Goal: Task Accomplishment & Management: Complete application form

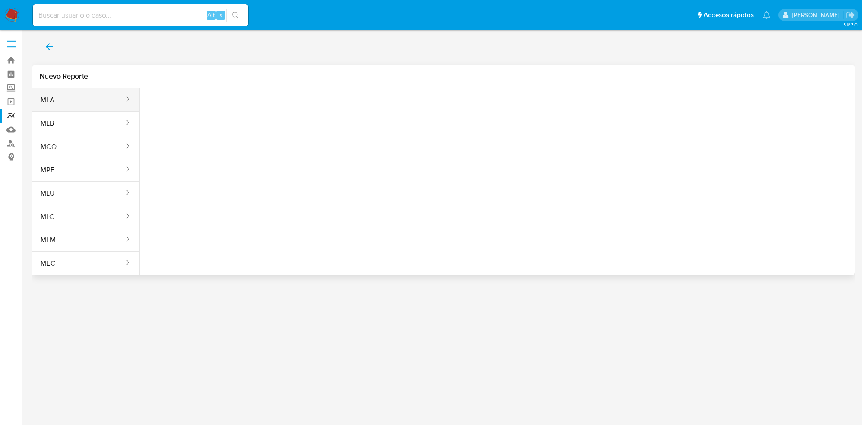
click at [70, 108] on button "MLA" at bounding box center [78, 100] width 92 height 22
click at [211, 117] on button "Seleccione una opcion" at bounding box center [196, 112] width 99 height 22
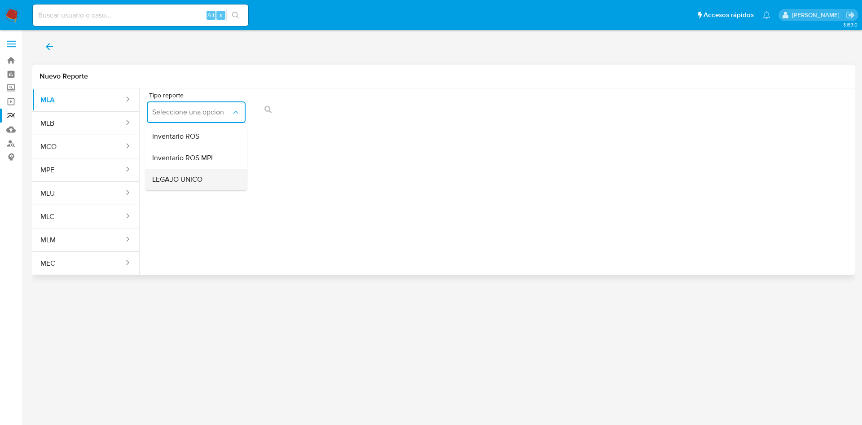
click at [203, 177] on div "LEGAJO UNICO" at bounding box center [193, 180] width 83 height 22
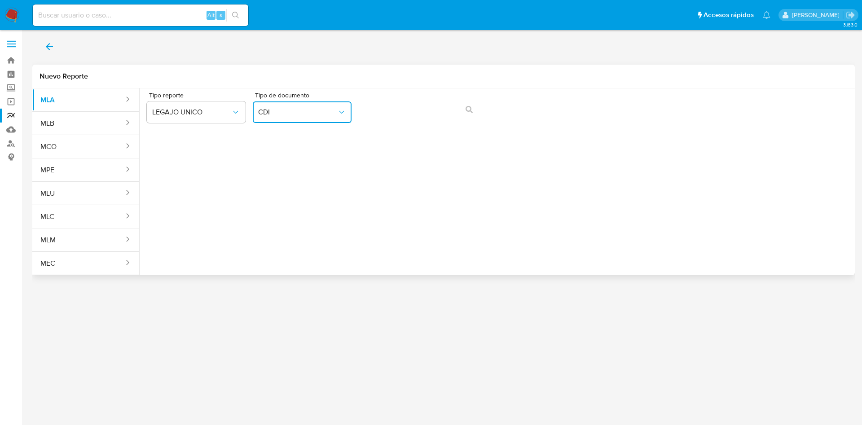
click at [330, 117] on button "CDI" at bounding box center [302, 112] width 99 height 22
drag, startPoint x: 315, startPoint y: 167, endPoint x: 373, endPoint y: 131, distance: 69.3
click at [315, 168] on div "CUIL CUIL" at bounding box center [299, 171] width 83 height 31
click at [464, 107] on button "action-search" at bounding box center [469, 110] width 31 height 22
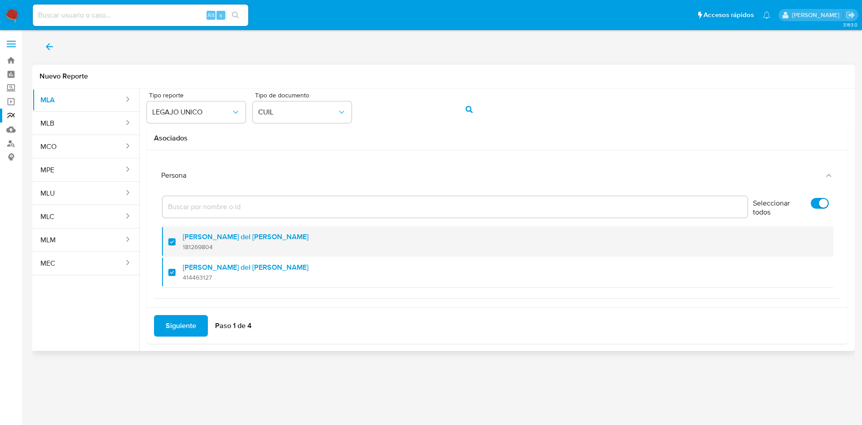
click at [192, 246] on span "181269804" at bounding box center [246, 247] width 126 height 8
checkbox input "false"
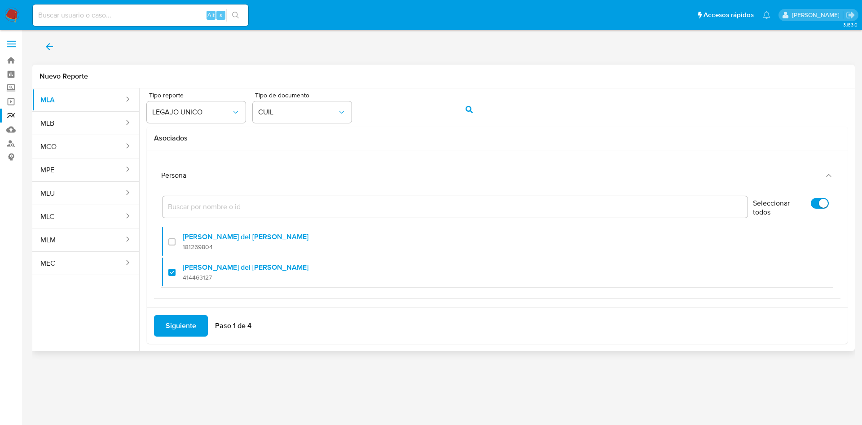
click at [185, 323] on span "Siguiente" at bounding box center [181, 326] width 31 height 20
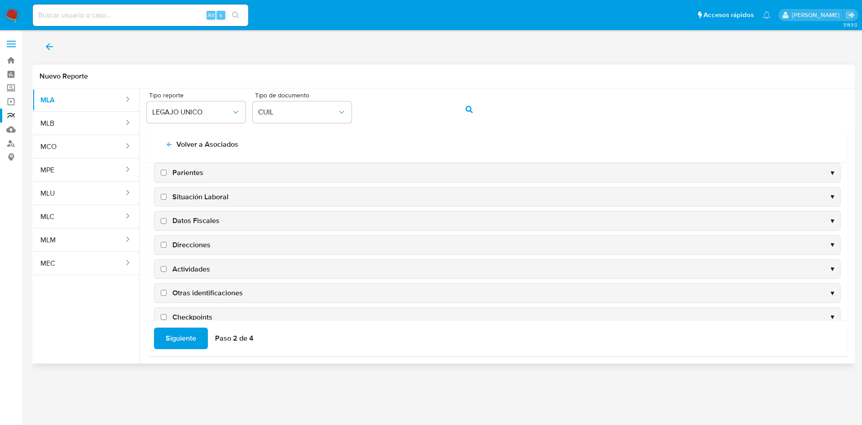
scroll to position [87, 0]
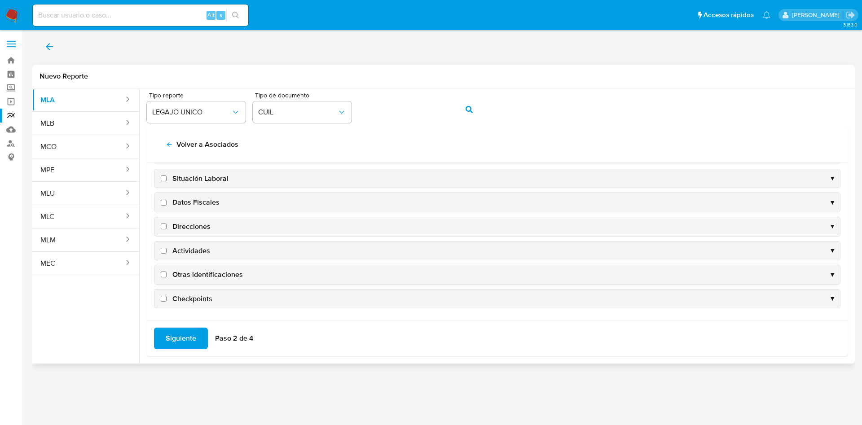
click at [196, 200] on span "Datos Fiscales" at bounding box center [195, 202] width 47 height 10
click at [166, 200] on input "Datos Fiscales" at bounding box center [164, 203] width 6 height 6
checkbox input "true"
click at [191, 228] on span "Direcciones" at bounding box center [191, 227] width 38 height 10
click at [166, 228] on input "Direcciones" at bounding box center [164, 226] width 6 height 6
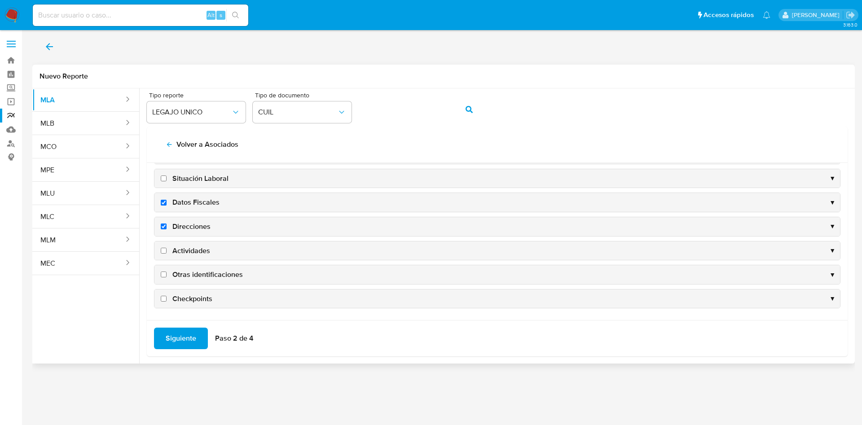
checkbox input "true"
click at [191, 248] on span "Actividades" at bounding box center [191, 251] width 38 height 10
click at [166, 248] on input "Actividades" at bounding box center [164, 251] width 6 height 6
checkbox input "true"
click at [192, 271] on span "Otras identificaciones" at bounding box center [207, 275] width 70 height 10
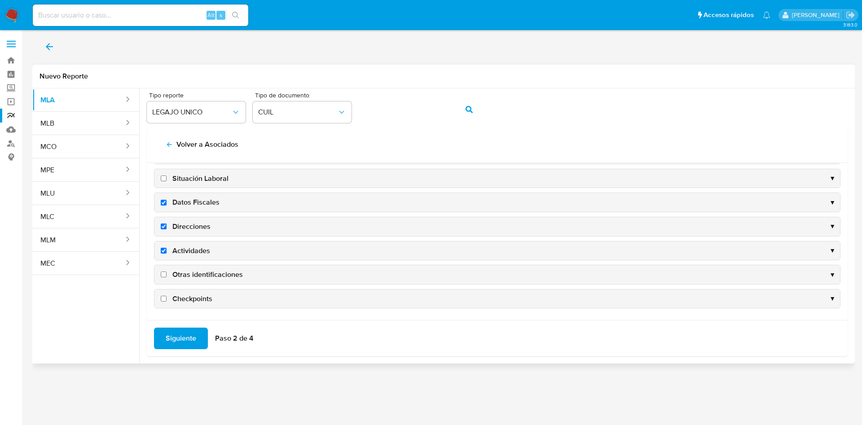
click at [166, 271] on input "Otras identificaciones" at bounding box center [164, 274] width 6 height 6
checkbox input "true"
click at [180, 342] on span "Siguiente" at bounding box center [181, 338] width 31 height 20
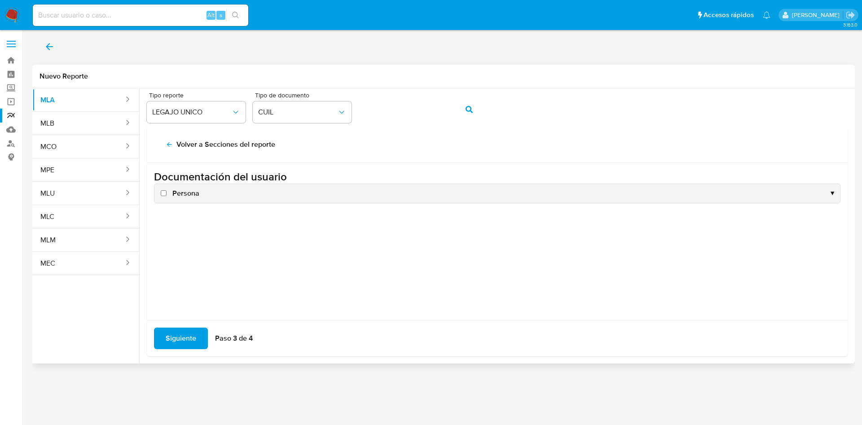
scroll to position [0, 0]
click at [193, 194] on span "Persona" at bounding box center [185, 193] width 27 height 10
click at [166, 194] on input "Persona" at bounding box center [164, 193] width 6 height 6
checkbox input "true"
click at [181, 329] on span "Siguiente" at bounding box center [181, 338] width 31 height 20
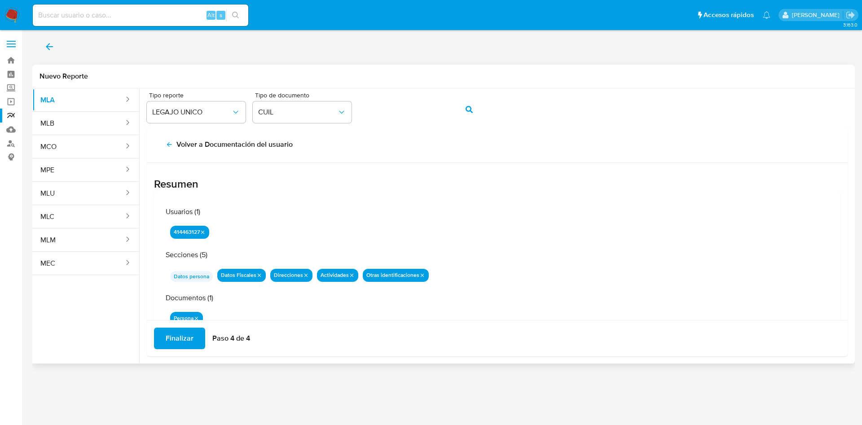
click at [190, 334] on span "Finalizar" at bounding box center [180, 338] width 28 height 20
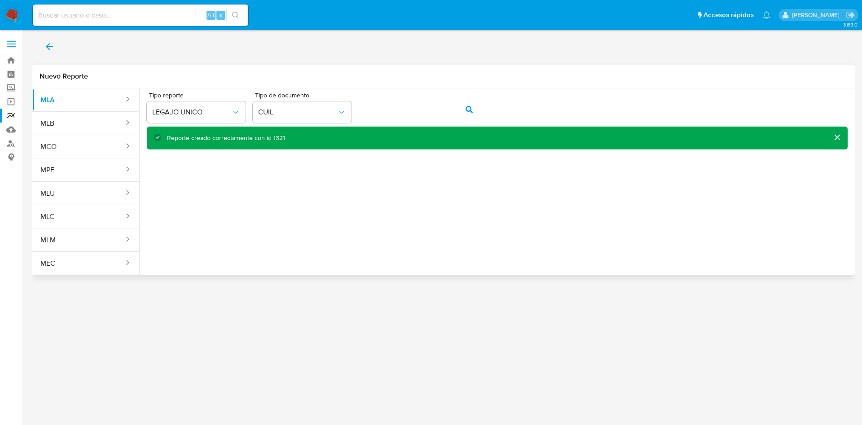
click at [48, 41] on icon "back" at bounding box center [49, 46] width 11 height 11
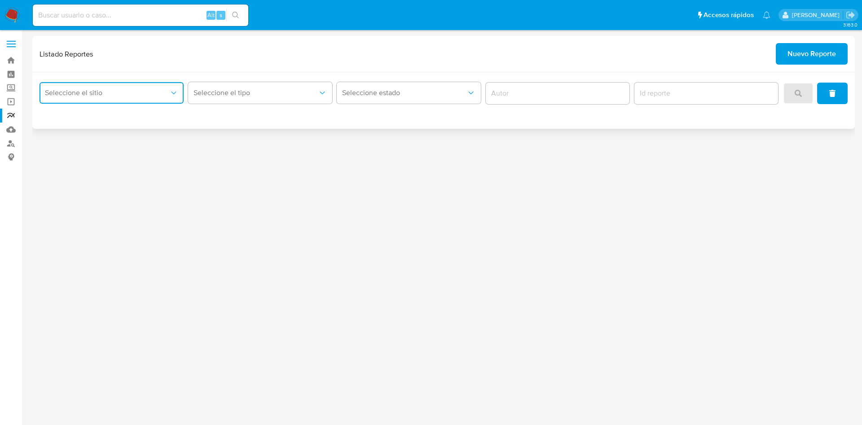
click at [94, 84] on button "Seleccione el sitio" at bounding box center [111, 93] width 144 height 22
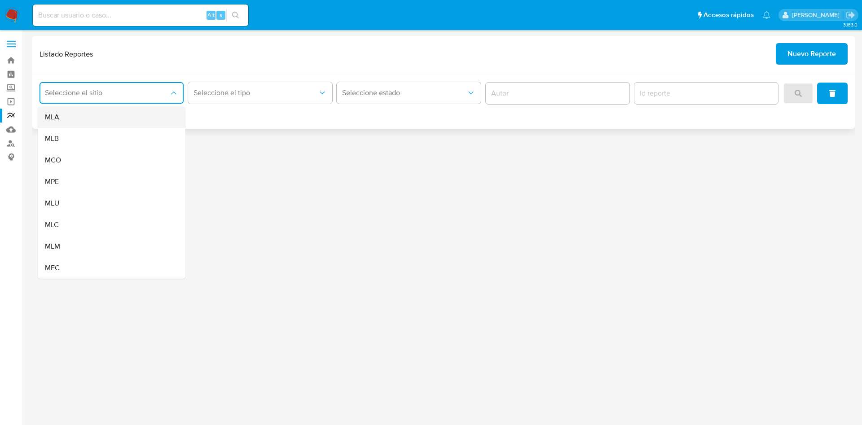
click at [100, 112] on div "MLA" at bounding box center [109, 117] width 128 height 22
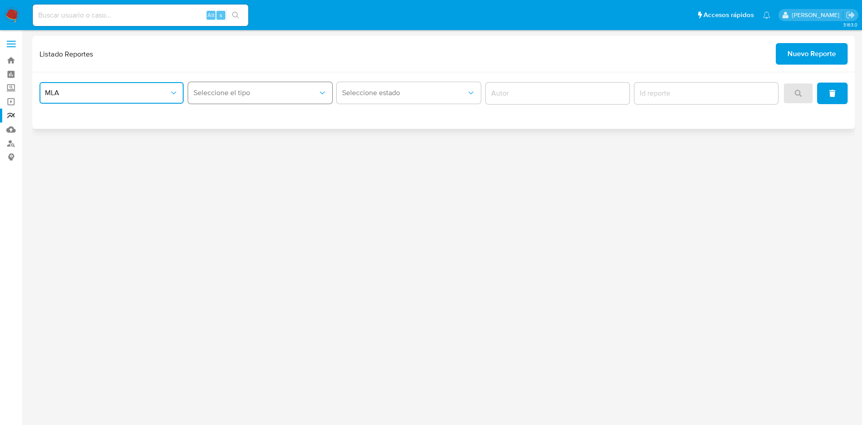
click at [304, 88] on span "Seleccione el tipo" at bounding box center [255, 92] width 124 height 9
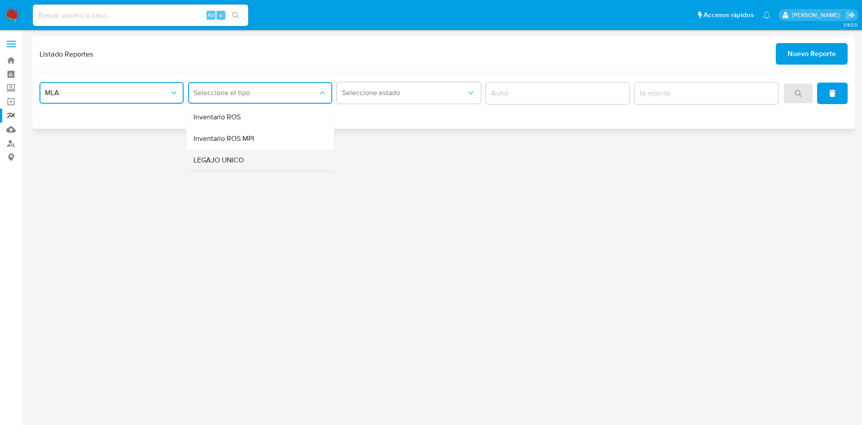
click at [293, 162] on div "LEGAJO UNICO" at bounding box center [257, 160] width 128 height 22
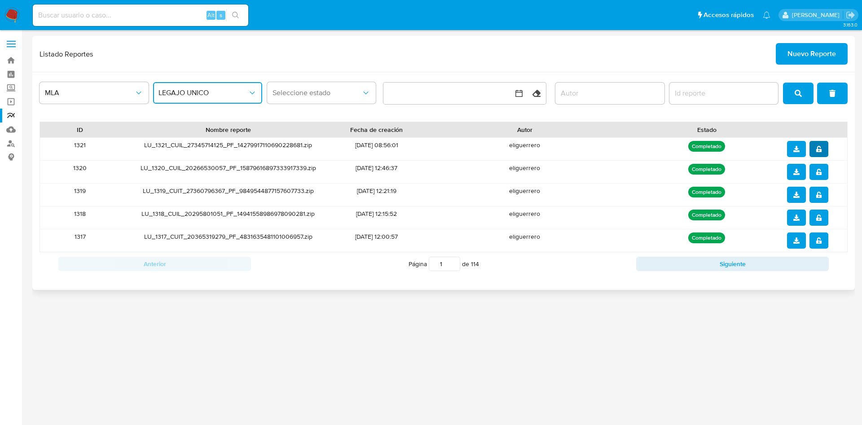
click at [820, 150] on icon "notify_security" at bounding box center [817, 149] width 5 height 6
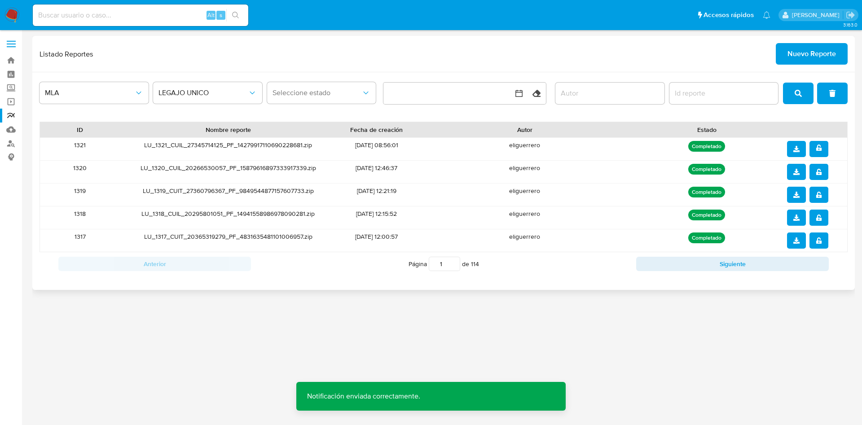
click at [798, 149] on icon "download" at bounding box center [796, 149] width 6 height 6
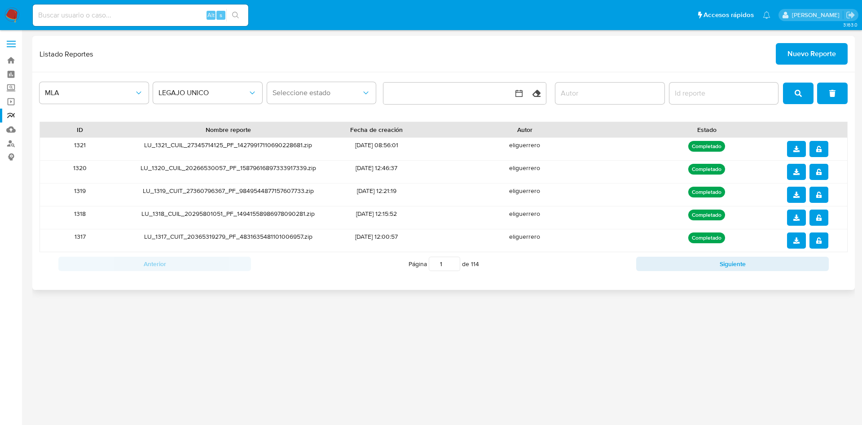
click at [801, 59] on span "Nuevo Reporte" at bounding box center [811, 54] width 48 height 20
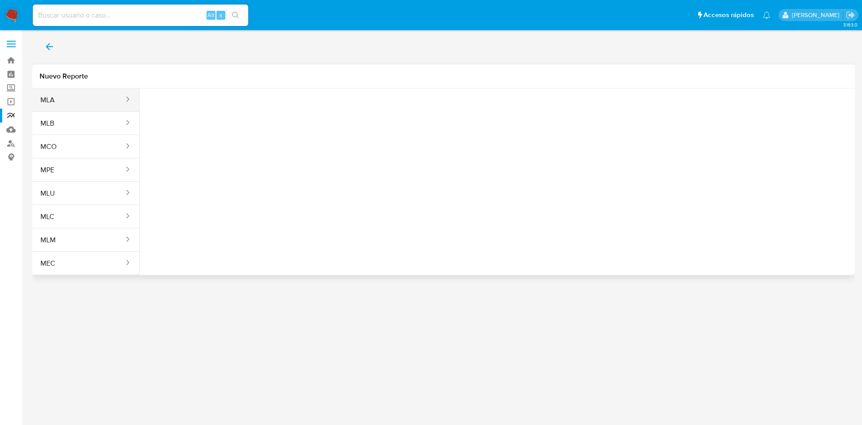
click at [100, 97] on button "MLA" at bounding box center [78, 100] width 92 height 22
click at [188, 110] on span "Seleccione una opcion" at bounding box center [191, 112] width 79 height 9
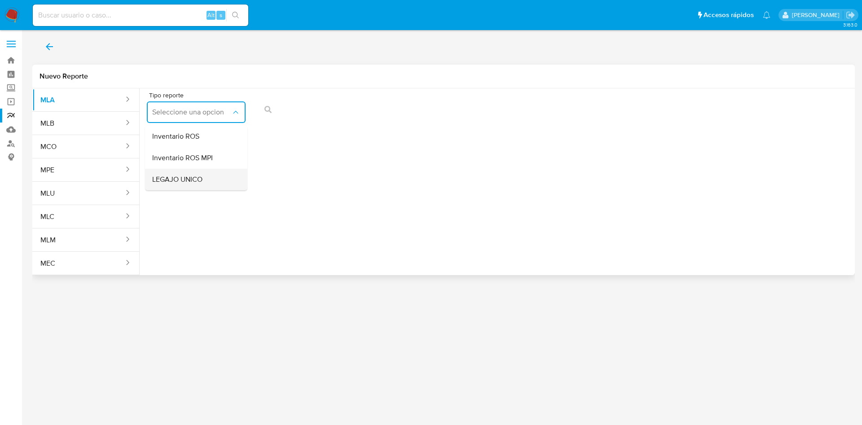
click at [196, 175] on span "LEGAJO UNICO" at bounding box center [177, 179] width 50 height 9
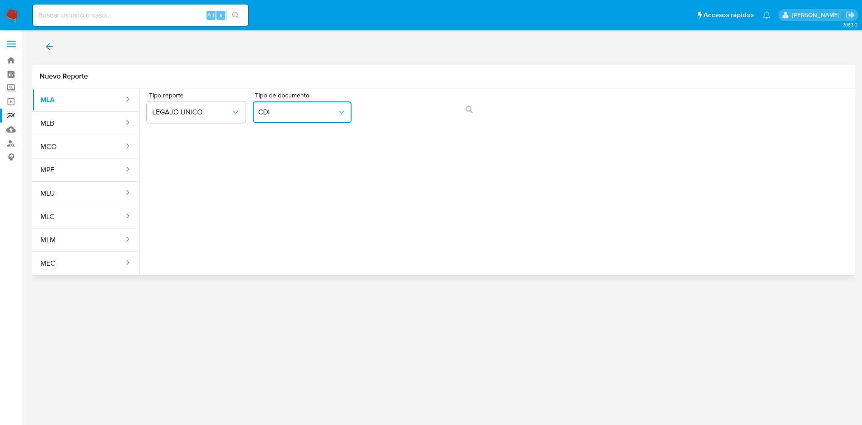
click at [345, 116] on icon "Tipo de documento" at bounding box center [341, 112] width 9 height 9
click at [314, 171] on div "CUIL CUIL" at bounding box center [299, 171] width 83 height 31
click at [464, 111] on button "action-search" at bounding box center [469, 110] width 31 height 22
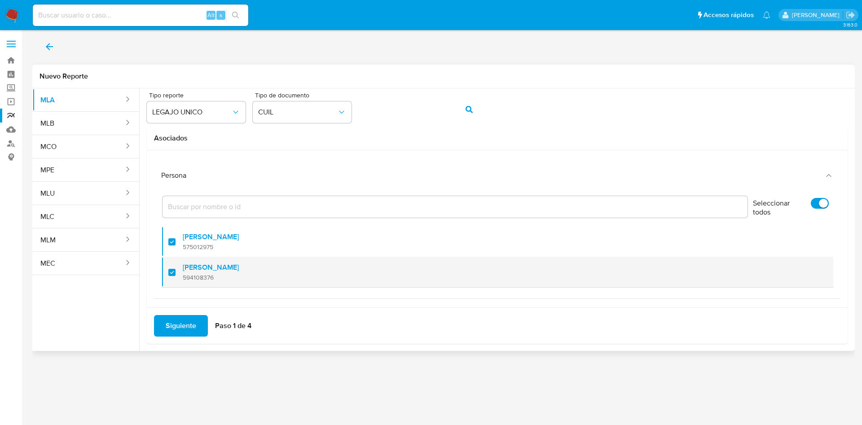
click at [190, 271] on label "[PERSON_NAME]" at bounding box center [211, 267] width 56 height 9
click at [175, 271] on input "checkbox" at bounding box center [171, 272] width 7 height 7
checkbox input "false"
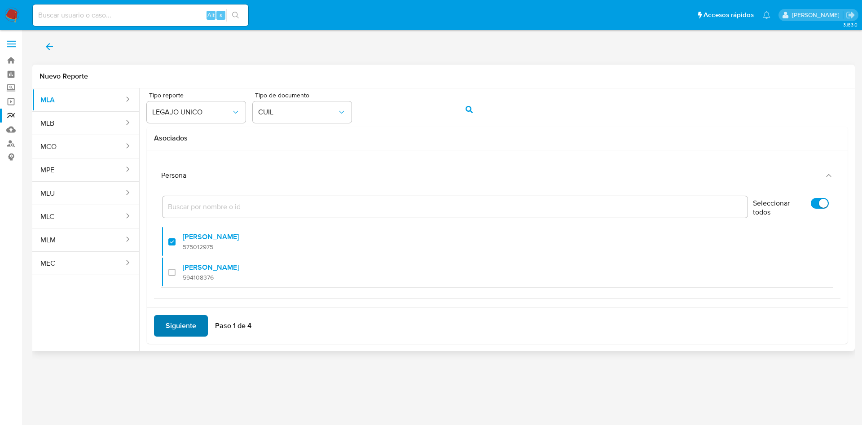
click at [176, 323] on span "Siguiente" at bounding box center [181, 326] width 31 height 20
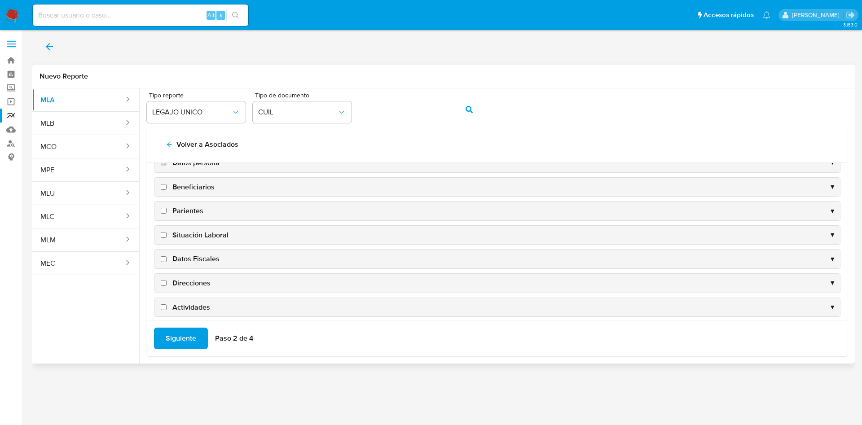
scroll to position [20, 0]
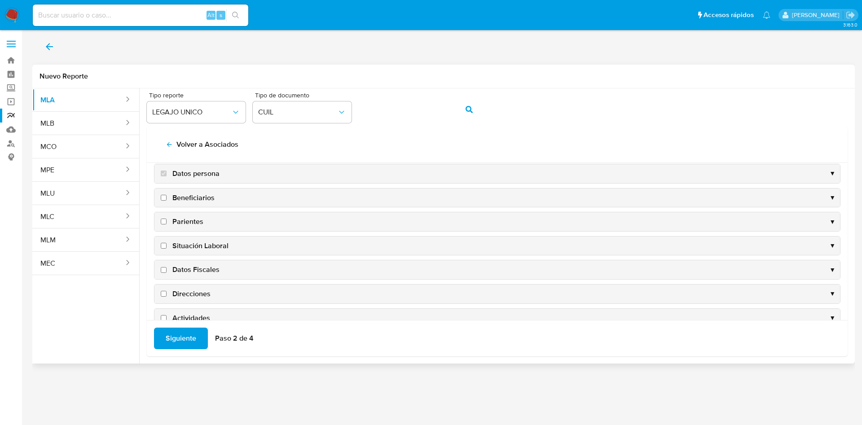
click at [184, 267] on span "Datos Fiscales" at bounding box center [195, 270] width 47 height 10
click at [166, 267] on input "Datos Fiscales" at bounding box center [164, 270] width 6 height 6
checkbox input "true"
click at [184, 294] on span "Direcciones" at bounding box center [191, 294] width 38 height 10
click at [166, 294] on input "Direcciones" at bounding box center [164, 294] width 6 height 6
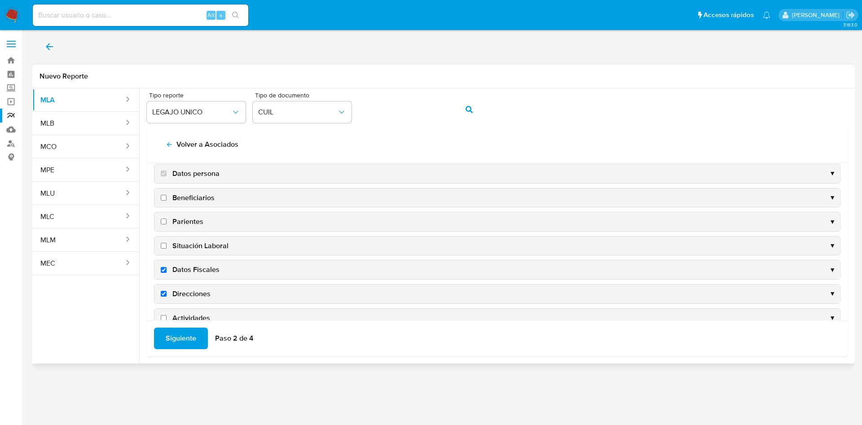
checkbox input "true"
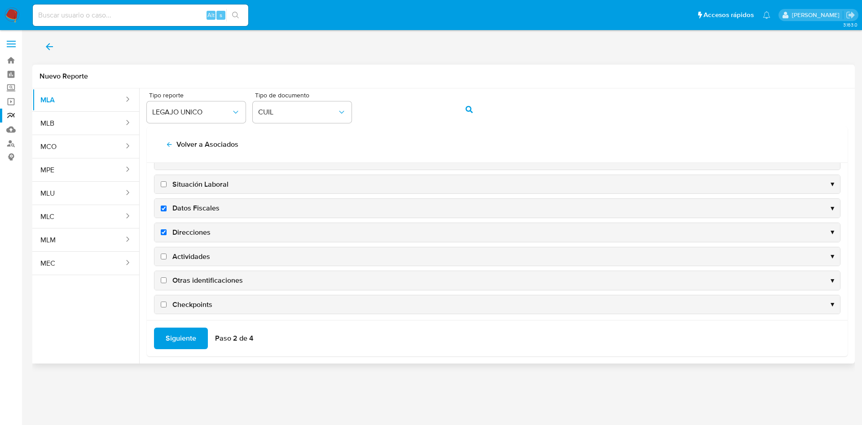
scroll to position [87, 0]
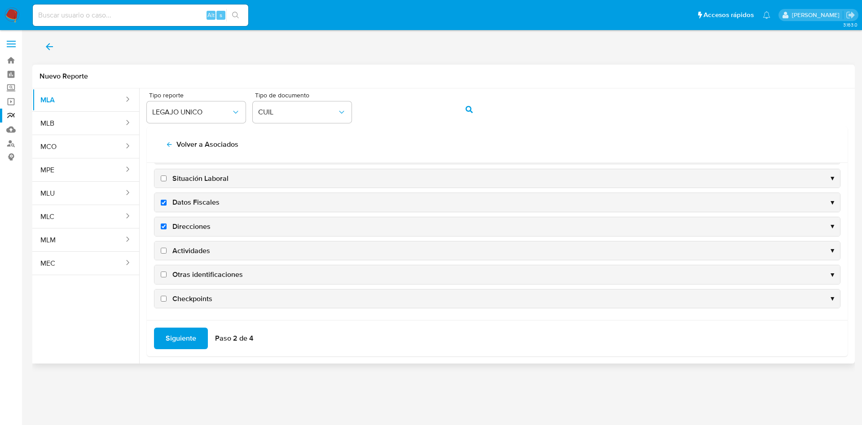
click at [185, 247] on span "Actividades" at bounding box center [191, 251] width 38 height 10
click at [166, 248] on input "Actividades" at bounding box center [164, 251] width 6 height 6
checkbox input "true"
click at [193, 272] on span "Otras identificaciones" at bounding box center [207, 275] width 70 height 10
click at [166, 272] on input "Otras identificaciones" at bounding box center [164, 274] width 6 height 6
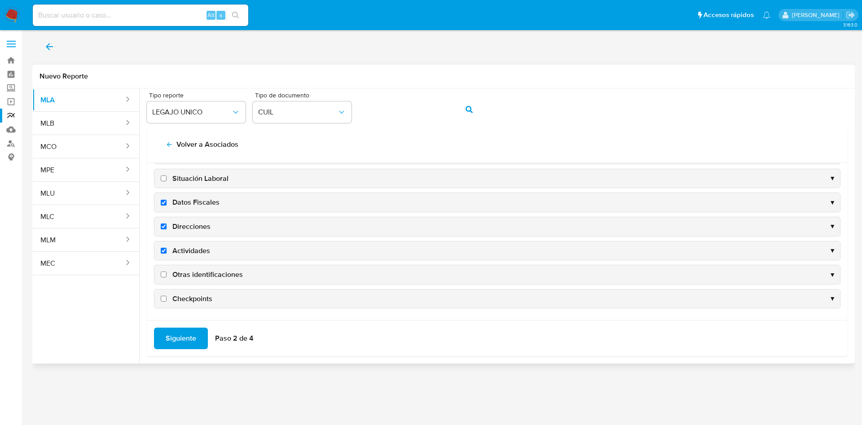
checkbox input "true"
click at [177, 336] on span "Siguiente" at bounding box center [181, 338] width 31 height 20
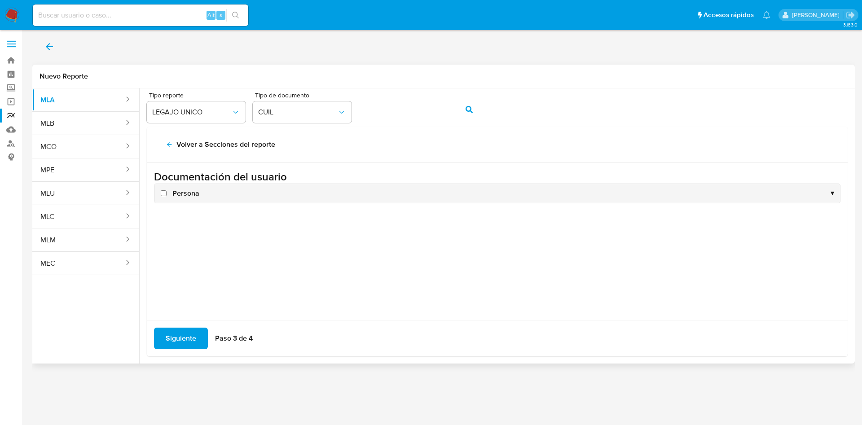
click at [169, 200] on div "Persona ▼" at bounding box center [496, 193] width 685 height 19
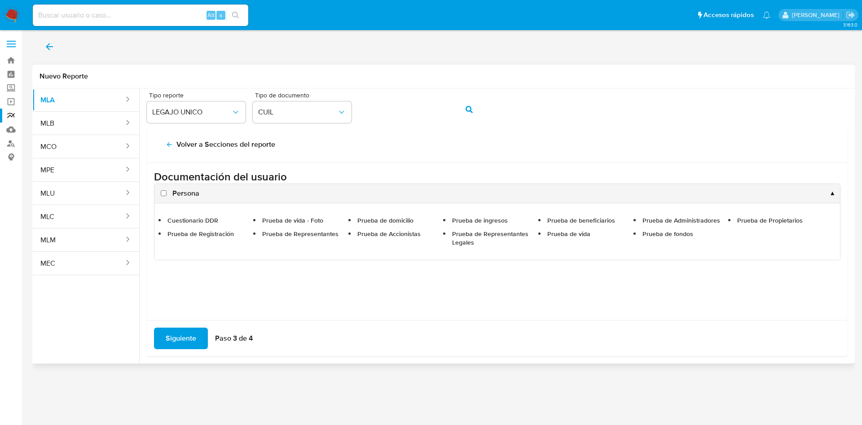
click at [184, 196] on span "Persona" at bounding box center [185, 193] width 27 height 10
click at [166, 196] on input "Persona" at bounding box center [164, 193] width 6 height 6
checkbox input "true"
click at [187, 357] on div "MLA MLB MCO MPE MLU MLC MLM MEC Tipo reporte LEGAJO UNICO Tipo de documento CUI…" at bounding box center [443, 225] width 822 height 275
click at [191, 342] on span "Siguiente" at bounding box center [181, 338] width 31 height 20
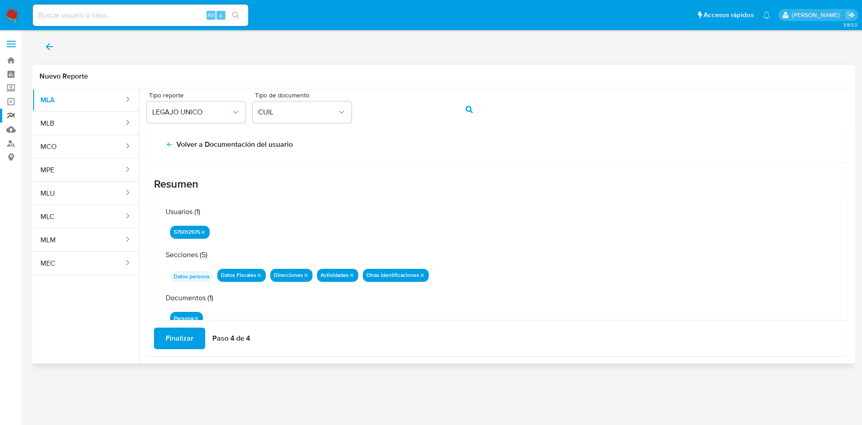
click at [178, 344] on span "Finalizar" at bounding box center [180, 338] width 28 height 20
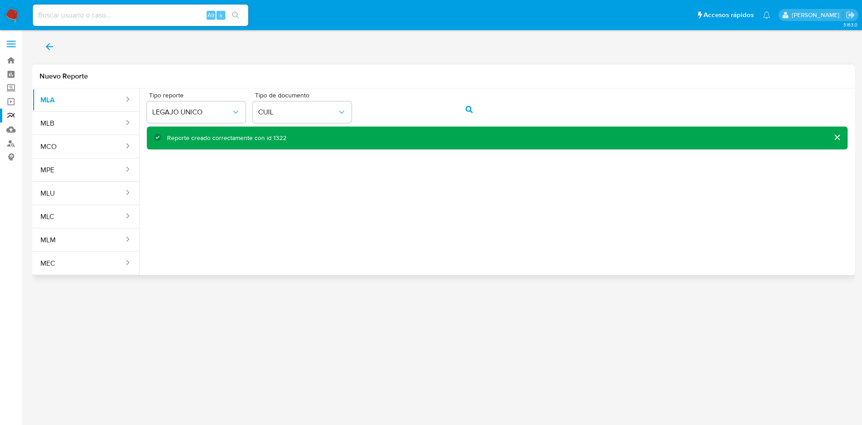
click at [47, 49] on icon "back" at bounding box center [49, 46] width 11 height 11
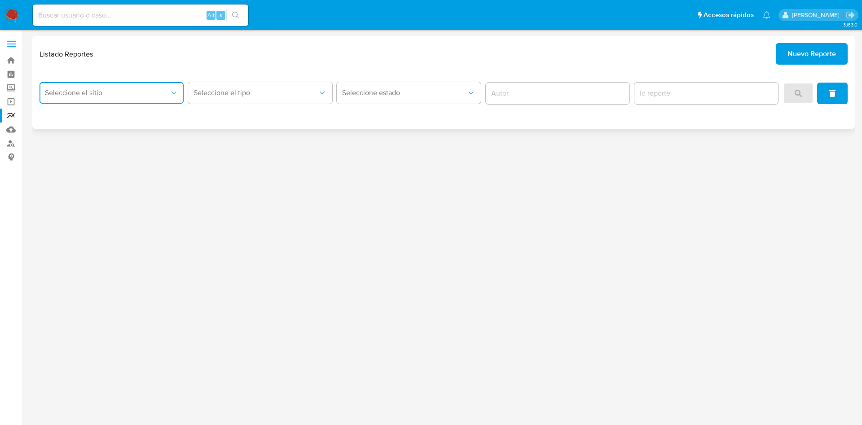
click at [120, 96] on span "Seleccione el sitio" at bounding box center [107, 92] width 124 height 9
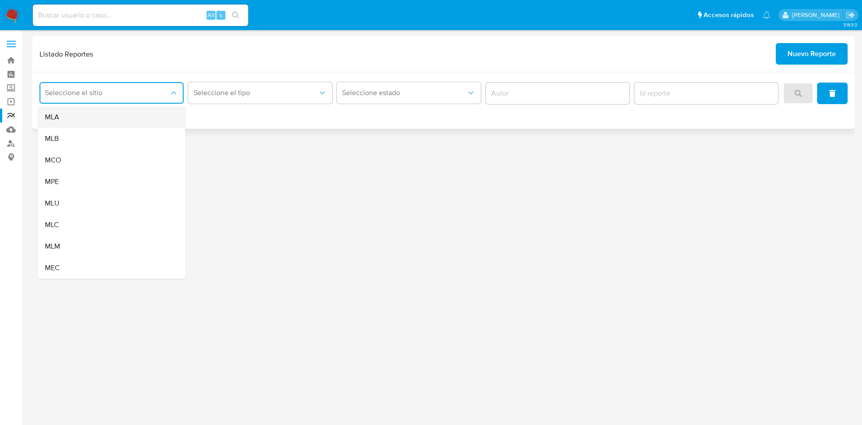
click at [110, 118] on div "MLA" at bounding box center [109, 117] width 128 height 22
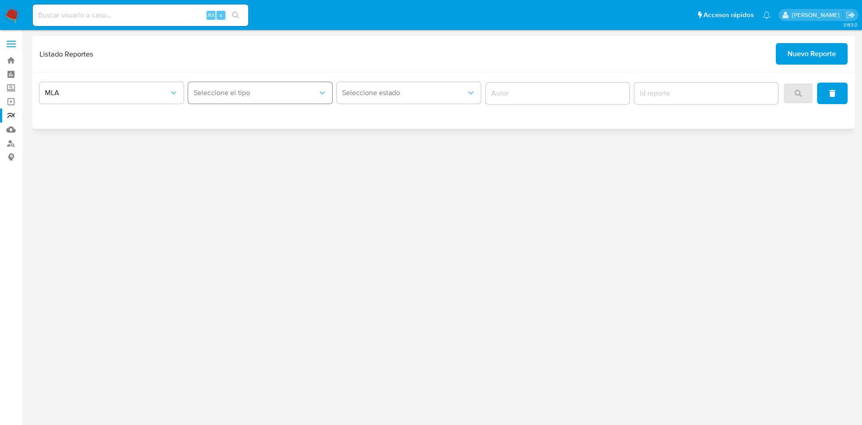
drag, startPoint x: 207, startPoint y: 105, endPoint x: 225, endPoint y: 102, distance: 18.2
click at [210, 105] on div "Seleccione el tipo" at bounding box center [260, 93] width 144 height 28
click at [232, 98] on button "Seleccione el tipo" at bounding box center [260, 93] width 144 height 22
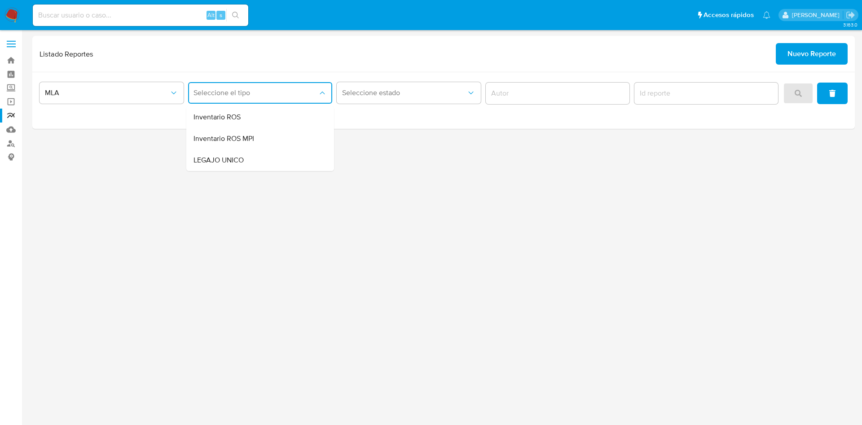
click at [236, 161] on span "LEGAJO UNICO" at bounding box center [218, 160] width 50 height 9
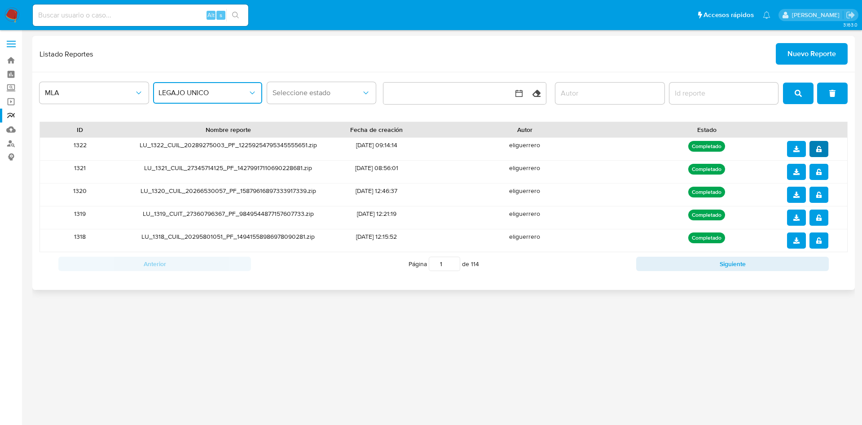
click at [821, 146] on icon "notify_security" at bounding box center [818, 149] width 6 height 6
click at [797, 146] on icon "download" at bounding box center [796, 149] width 6 height 6
click at [722, 359] on div "3.163.0" at bounding box center [443, 227] width 822 height 383
